Goal: Information Seeking & Learning: Learn about a topic

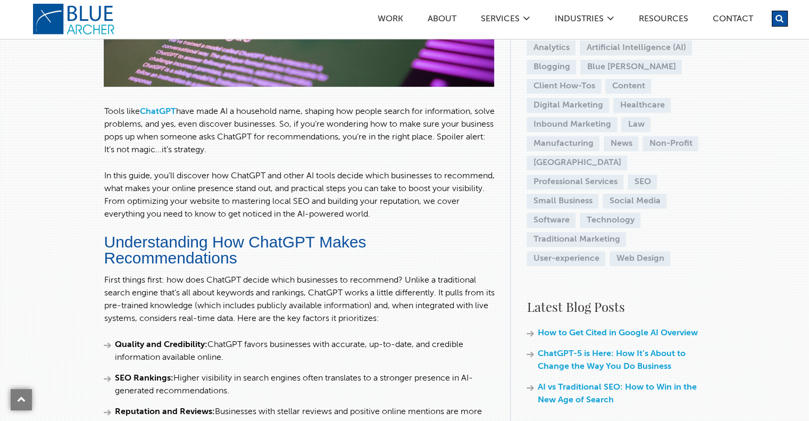
scroll to position [319, 0]
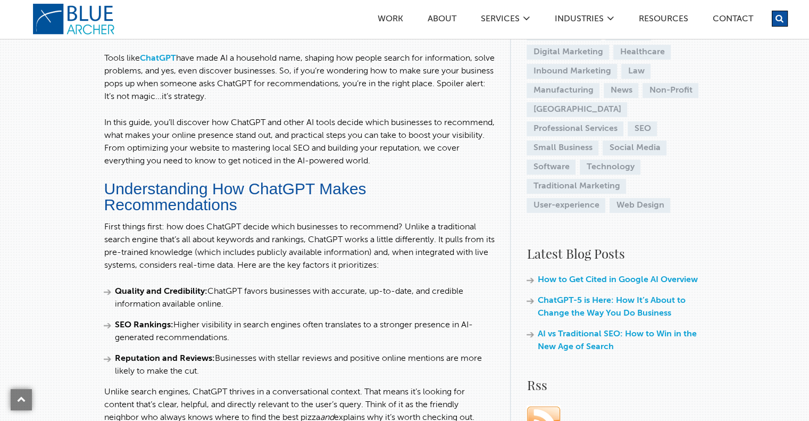
drag, startPoint x: 409, startPoint y: 225, endPoint x: 425, endPoint y: 365, distance: 141.3
copy div "Unlike a traditional search engine that’s all about keywords and rankings, Chat…"
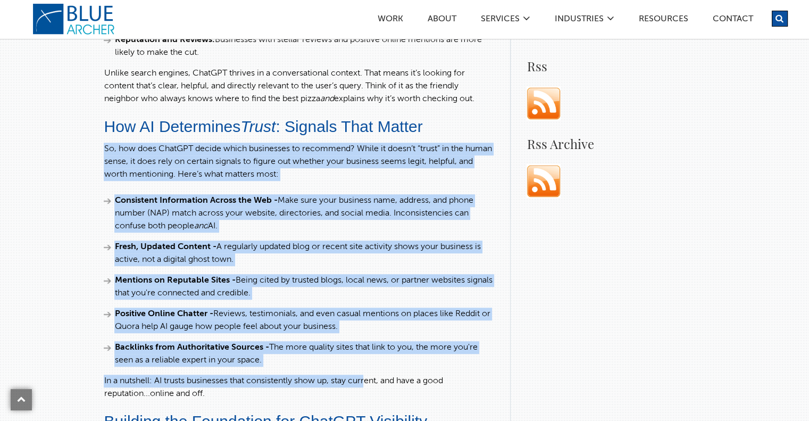
scroll to position [638, 0]
drag, startPoint x: 101, startPoint y: 197, endPoint x: 366, endPoint y: 386, distance: 325.3
copy div "Lo, ips dolo SitaMET consec adipi elitseddoe te incididun? Utlab et dolor’m “al…"
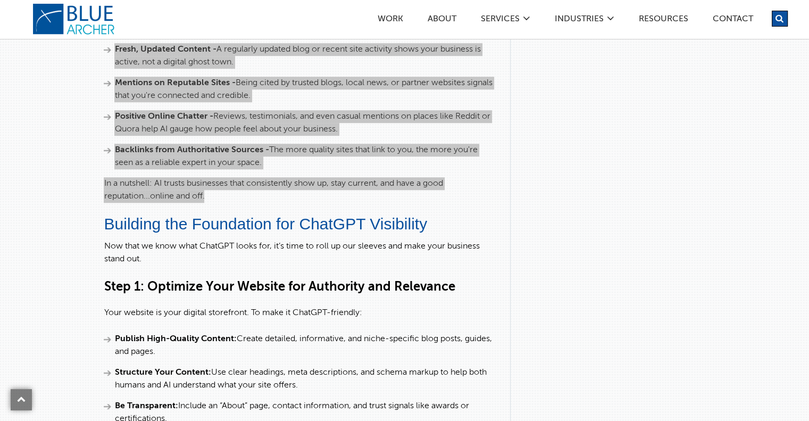
scroll to position [851, 0]
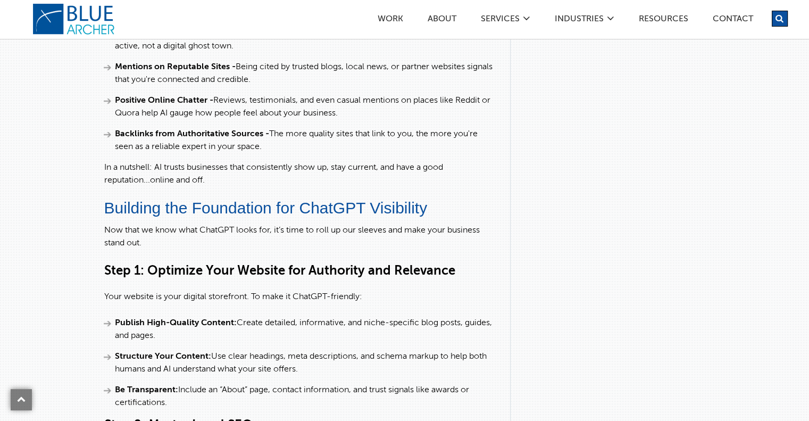
click at [169, 237] on p "Now that we know what ChatGPT looks for, it’s time to roll up our sleeves and m…" at bounding box center [299, 237] width 390 height 26
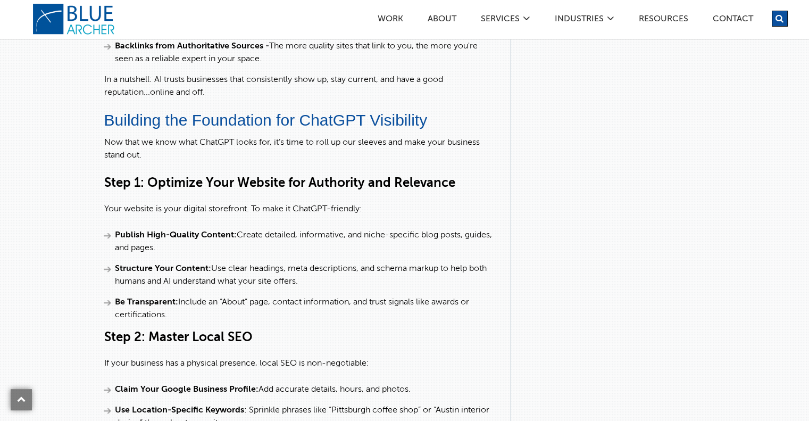
scroll to position [957, 0]
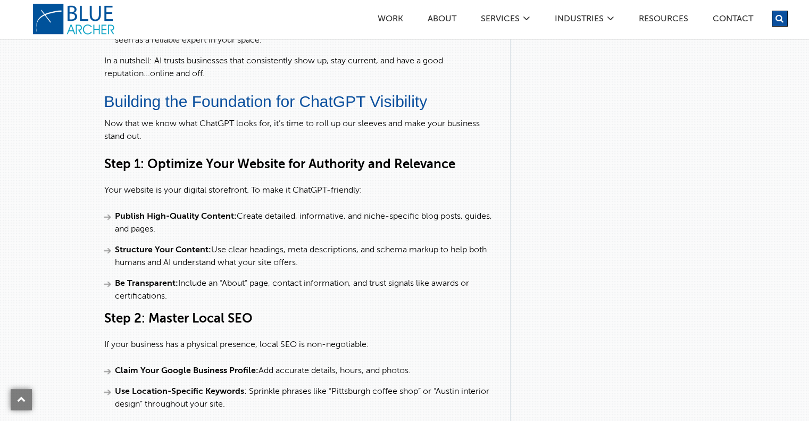
click at [162, 230] on li "Publish High-Quality Content: Create detailed, informative, and niche-specific …" at bounding box center [299, 223] width 390 height 26
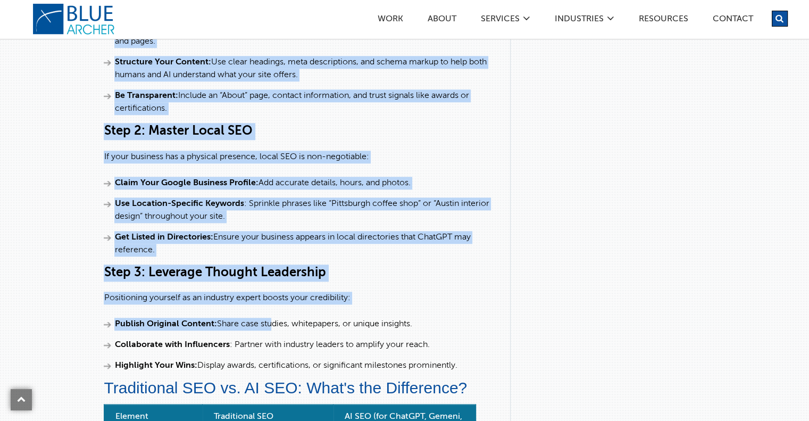
scroll to position [1170, 0]
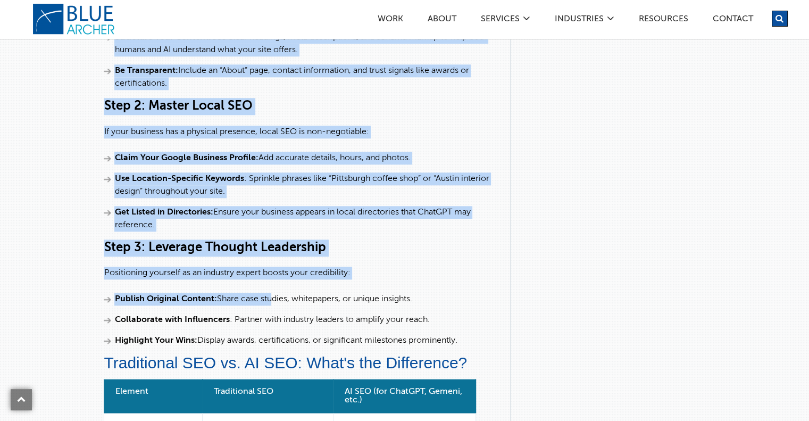
drag, startPoint x: 100, startPoint y: 114, endPoint x: 472, endPoint y: 337, distance: 433.5
copy div "Lore 3: Ipsumdol Sita Consect adi Elitseddo eiu Temporinc Utla etdolor ma aliq …"
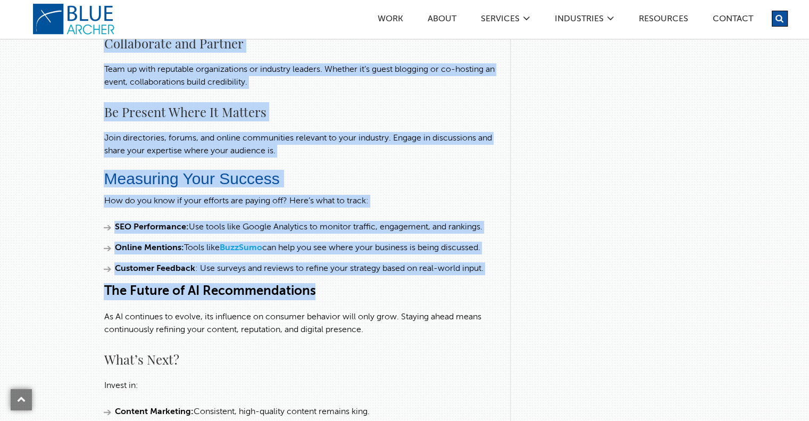
scroll to position [2499, 0]
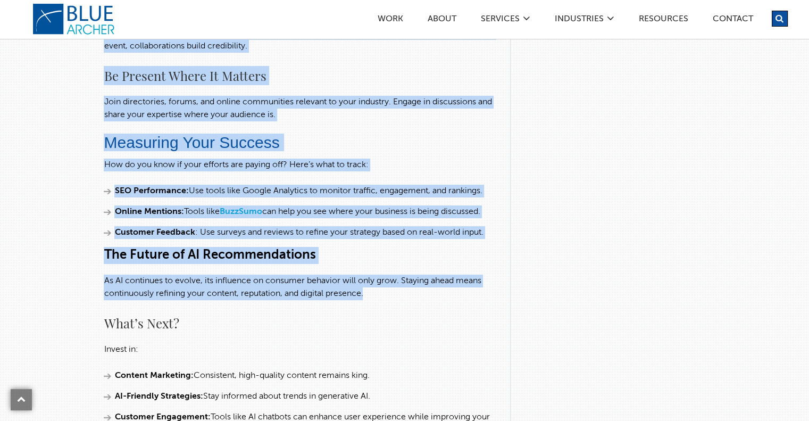
drag, startPoint x: 102, startPoint y: 148, endPoint x: 408, endPoint y: 309, distance: 346.3
copy div "Loremipsumd SIT am. CO ADI: Elit's doe Temporinci? Utlabor Etdoloremag ALI EN A…"
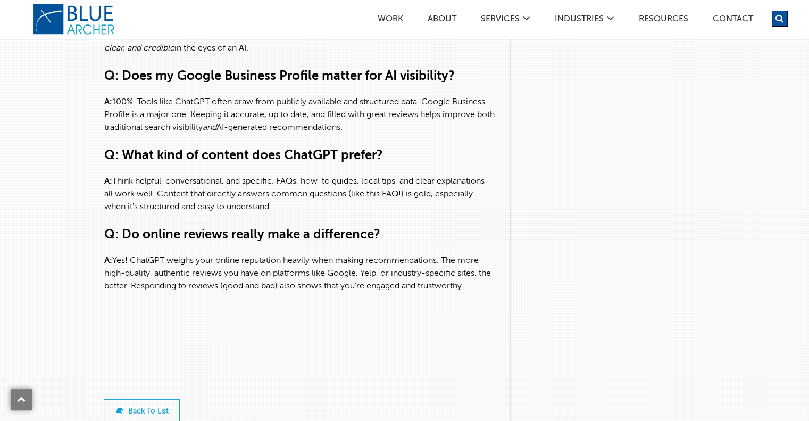
scroll to position [3244, 0]
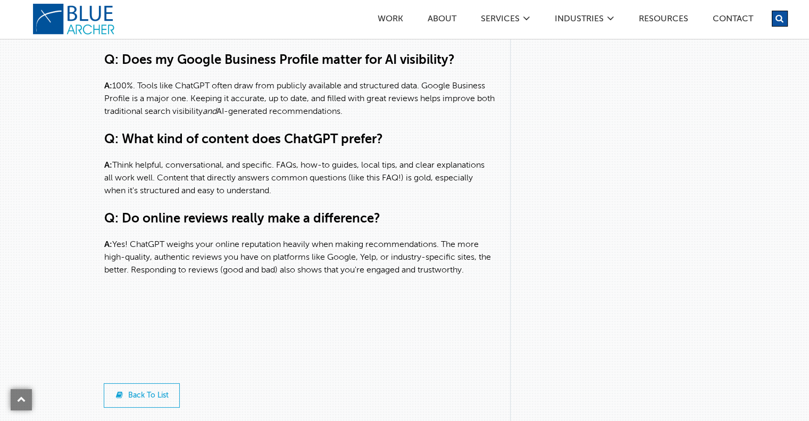
drag, startPoint x: 285, startPoint y: 204, endPoint x: 104, endPoint y: 148, distance: 189.1
click at [104, 148] on div "Q: Can I tell ChatGPT about my business directly? A: Not exactly. There’s no fo…" at bounding box center [299, 72] width 390 height 408
copy div "Q: What kind of content does ChatGPT prefer? A: Think helpful, conversational, …"
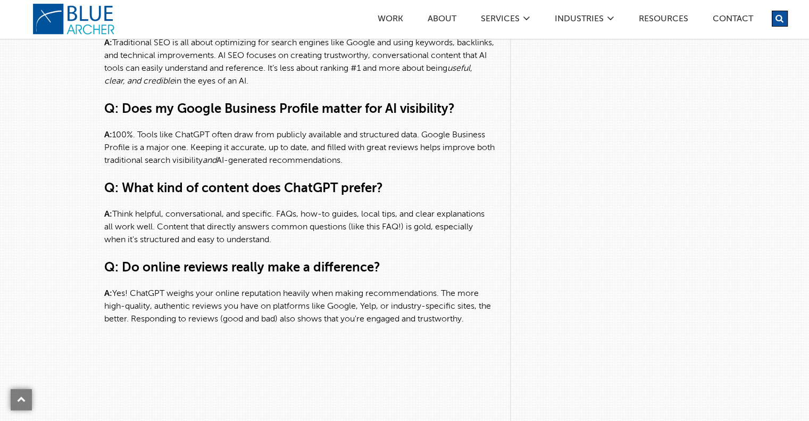
scroll to position [3190, 0]
